Goal: Task Accomplishment & Management: Manage account settings

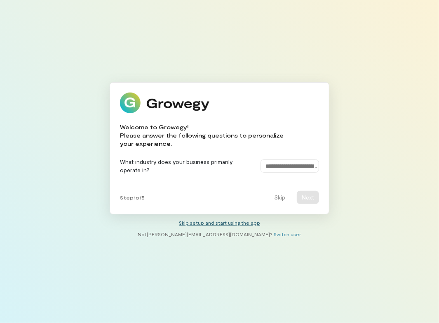
click at [230, 224] on link "Skip setup and start using the app" at bounding box center [219, 223] width 81 height 6
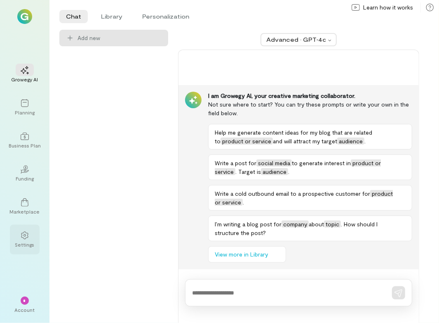
click at [21, 237] on icon at bounding box center [25, 235] width 8 height 8
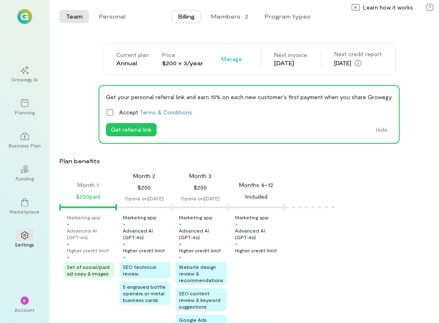
click at [238, 9] on div "Billing Members · 2 Program types" at bounding box center [244, 16] width 218 height 17
click at [236, 14] on div "Members · 2" at bounding box center [229, 16] width 37 height 8
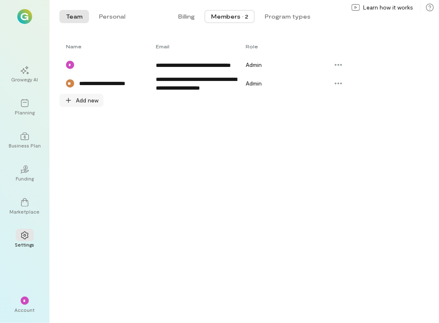
click at [84, 101] on span "Add new" at bounding box center [87, 100] width 23 height 8
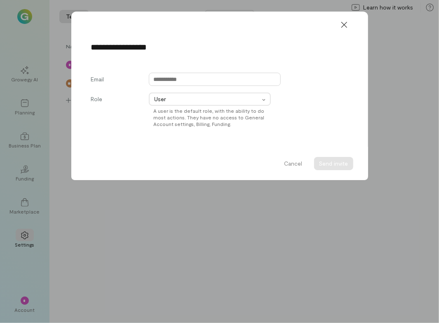
paste input "**********"
type input "**********"
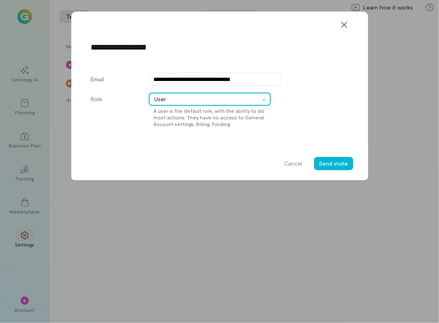
click at [187, 105] on div "User" at bounding box center [210, 98] width 122 height 13
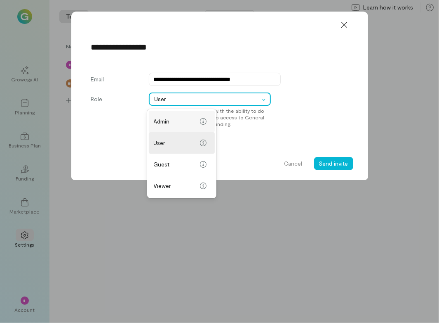
click at [185, 119] on span "Admin" at bounding box center [175, 121] width 43 height 8
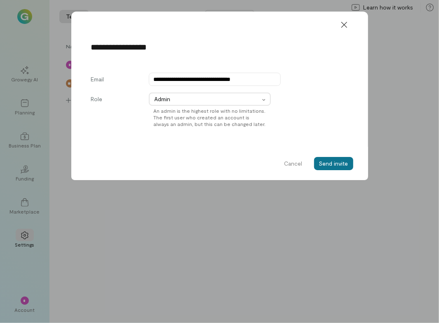
click at [335, 165] on button "Send invite" at bounding box center [333, 163] width 39 height 13
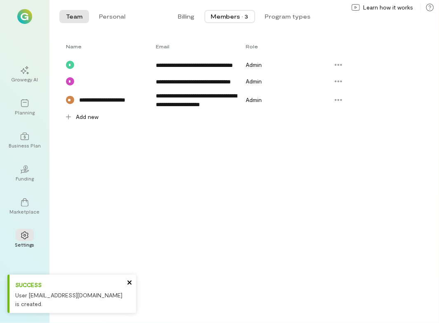
click at [129, 280] on icon "close" at bounding box center [130, 282] width 4 height 4
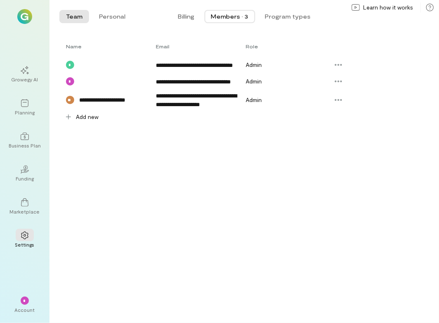
click at [21, 302] on div "*" at bounding box center [25, 300] width 8 height 8
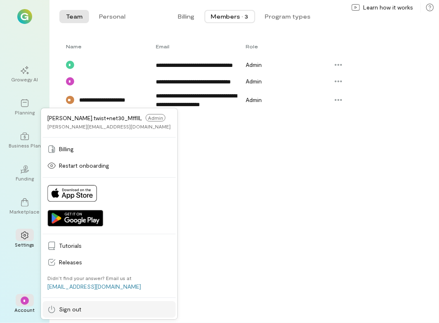
click at [64, 307] on span "Sign out" at bounding box center [115, 309] width 112 height 8
